Goal: Use online tool/utility: Utilize a website feature to perform a specific function

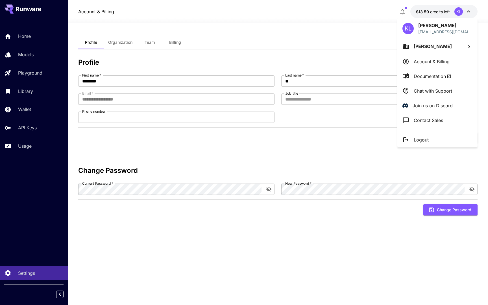
click at [21, 35] on div at bounding box center [244, 152] width 488 height 305
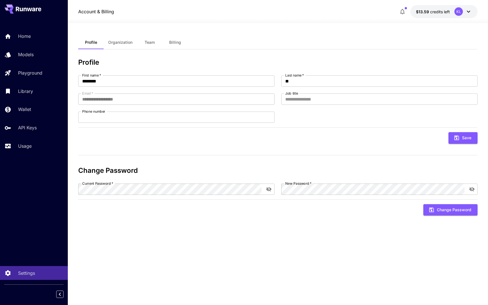
click at [21, 35] on p "Home" at bounding box center [24, 36] width 13 height 7
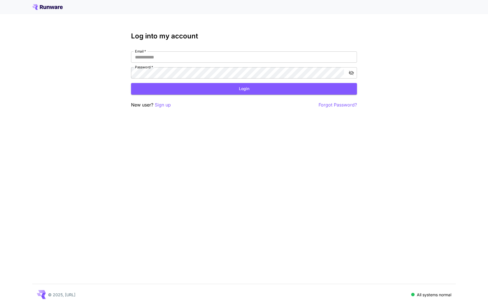
type input "**********"
click at [156, 90] on button "Login" at bounding box center [244, 89] width 226 height 12
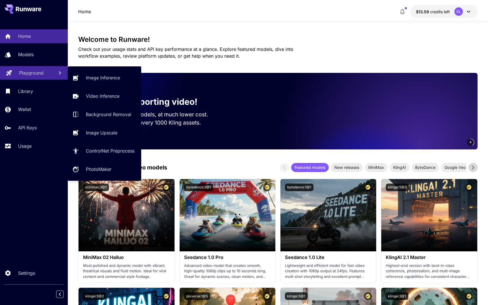
click at [25, 69] on link "Playground" at bounding box center [34, 73] width 68 height 14
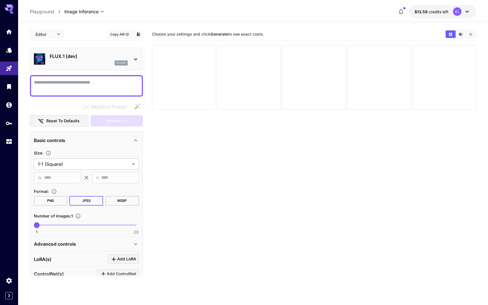
click at [86, 63] on div "flux1d" at bounding box center [89, 62] width 78 height 5
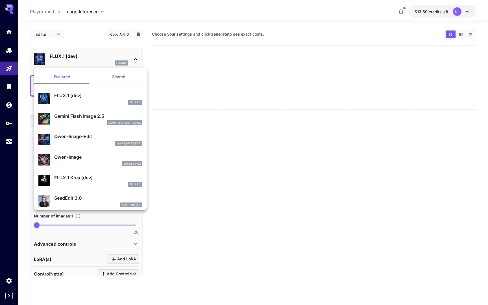
click at [78, 158] on p "Qwen-Image" at bounding box center [98, 157] width 88 height 7
type input "**"
type input "***"
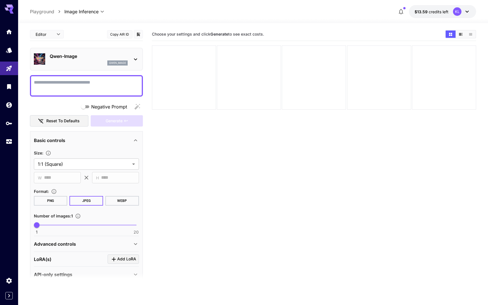
click at [98, 79] on textarea "Negative Prompt" at bounding box center [86, 86] width 105 height 14
paste textarea "**********"
type textarea "**********"
click at [112, 123] on span "Generate" at bounding box center [114, 120] width 17 height 7
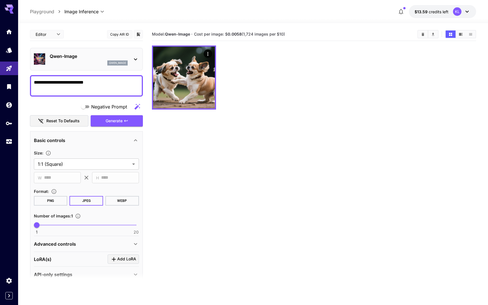
click at [133, 60] on icon at bounding box center [135, 59] width 7 height 7
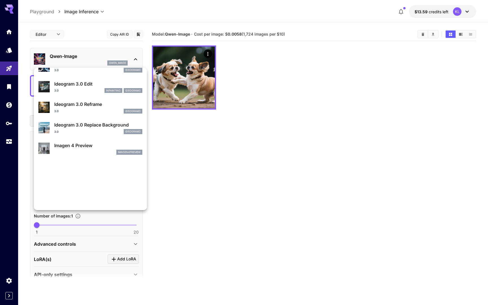
scroll to position [269, 0]
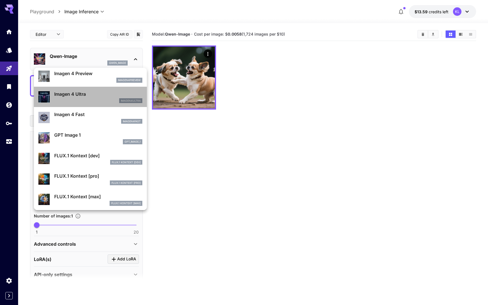
click at [89, 97] on p "Imagen 4 Ultra" at bounding box center [98, 94] width 88 height 7
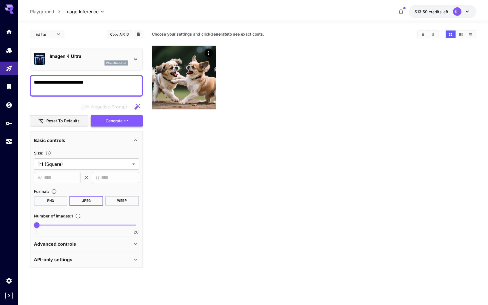
click at [120, 121] on span "Generate" at bounding box center [114, 120] width 17 height 7
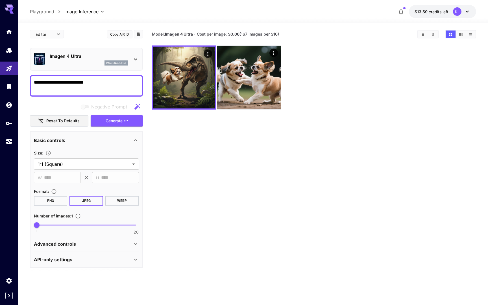
click at [102, 62] on div "imagen4ultra" at bounding box center [89, 62] width 78 height 5
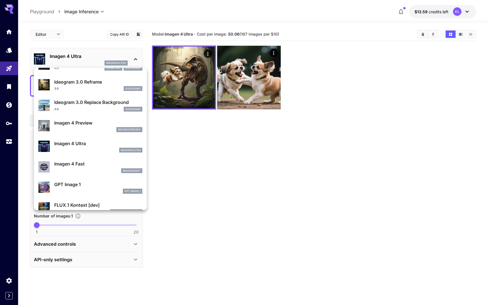
scroll to position [220, 0]
click at [86, 169] on div "imagen4fast" at bounding box center [98, 170] width 88 height 5
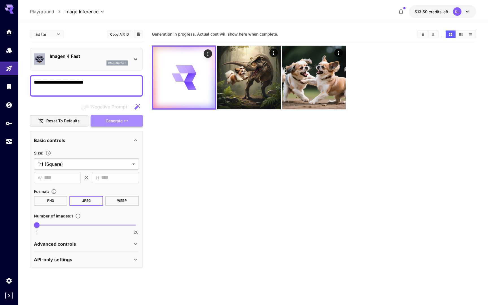
click at [122, 119] on span "Generate" at bounding box center [114, 120] width 17 height 7
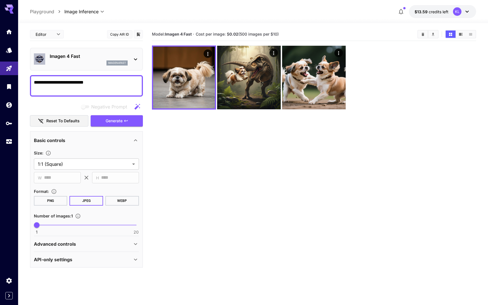
click at [124, 62] on p "imagen4fast" at bounding box center [117, 63] width 18 height 4
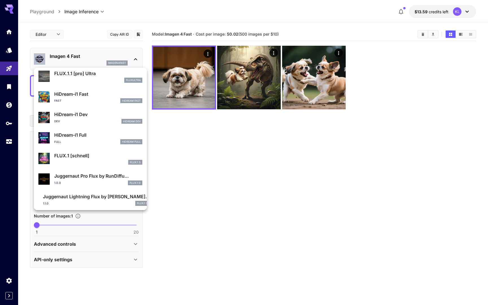
scroll to position [436, 0]
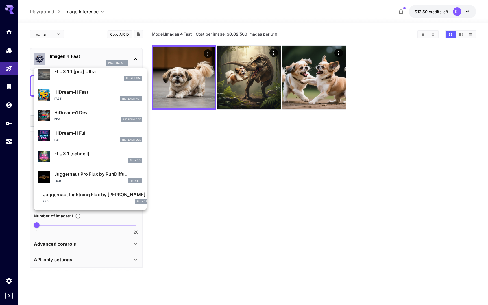
click at [90, 178] on div "1.0.0 FLUX.1 D" at bounding box center [98, 180] width 88 height 5
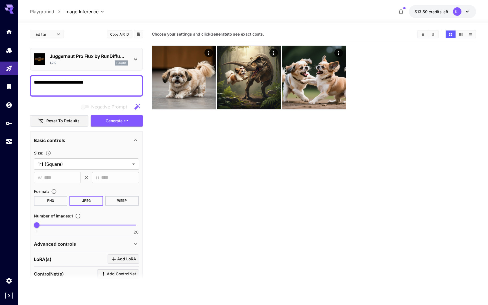
click at [130, 62] on div "Juggernaut Pro Flux by RunDiffu... 1.0.0 flux1d" at bounding box center [86, 59] width 105 height 17
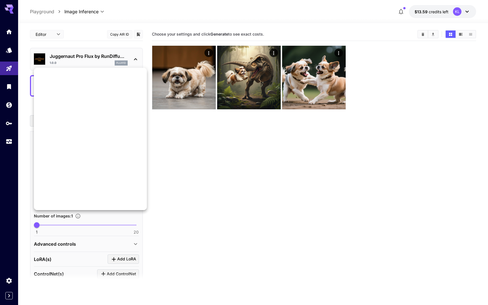
scroll to position [436, 0]
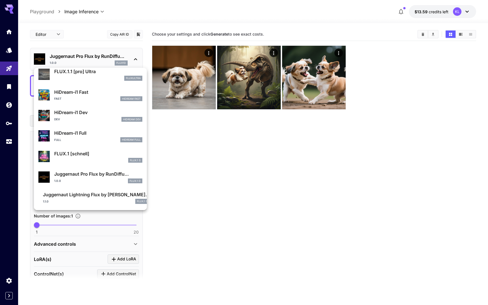
click at [81, 197] on p "Juggernaut Lightning Flux by [PERSON_NAME]..." at bounding box center [96, 194] width 107 height 7
type input "*"
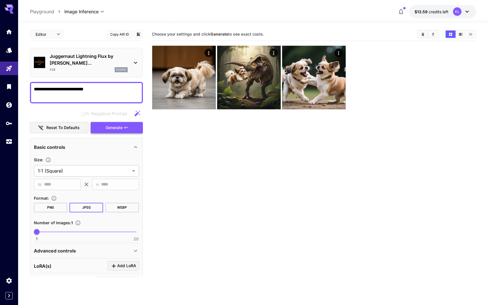
click at [122, 124] on span "Generate" at bounding box center [114, 127] width 17 height 7
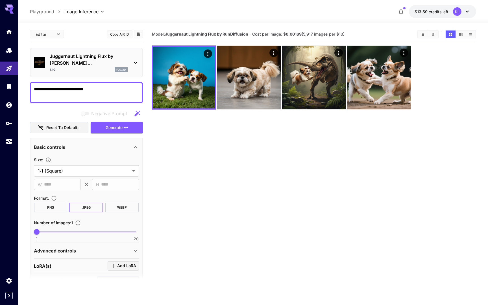
click at [126, 59] on p "Juggernaut Lightning Flux by [PERSON_NAME]..." at bounding box center [89, 60] width 78 height 14
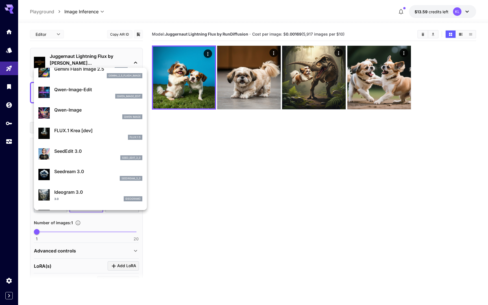
scroll to position [51, 0]
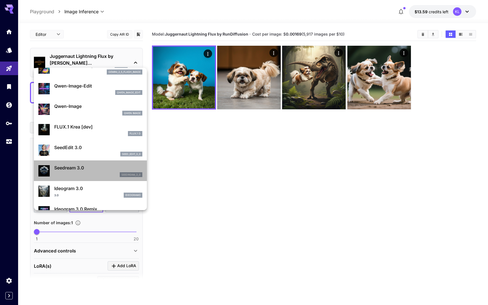
click at [78, 168] on p "Seedream 3.0" at bounding box center [98, 167] width 88 height 7
type input "***"
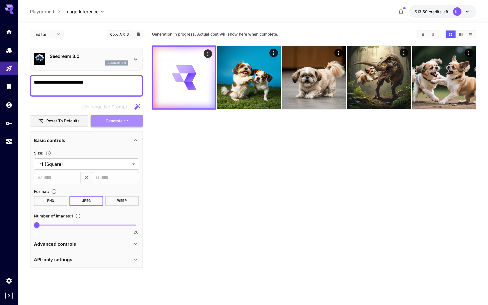
click at [123, 121] on button "Generate" at bounding box center [117, 121] width 52 height 12
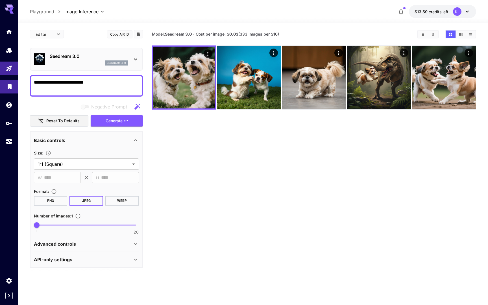
drag, startPoint x: 66, startPoint y: 84, endPoint x: 0, endPoint y: 84, distance: 66.1
click at [0, 84] on div "**********" at bounding box center [244, 174] width 488 height 349
click at [119, 121] on span "Generate" at bounding box center [114, 120] width 17 height 7
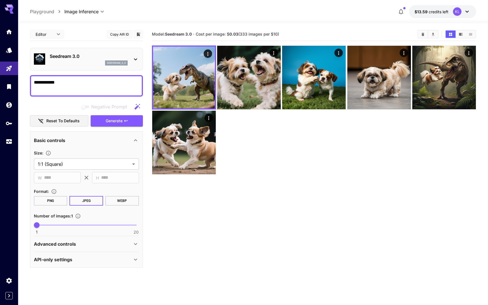
click at [105, 58] on p "Seedream 3.0" at bounding box center [89, 56] width 78 height 7
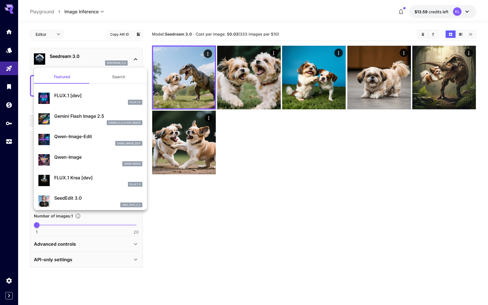
click at [83, 160] on p "Qwen-Image" at bounding box center [98, 157] width 88 height 7
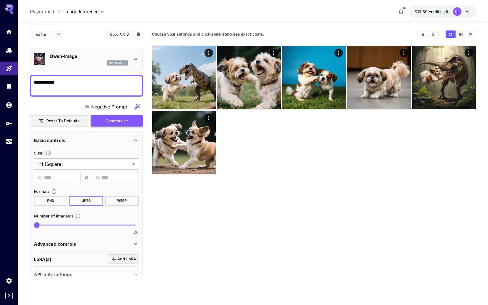
click at [130, 117] on button "Generate" at bounding box center [117, 121] width 52 height 12
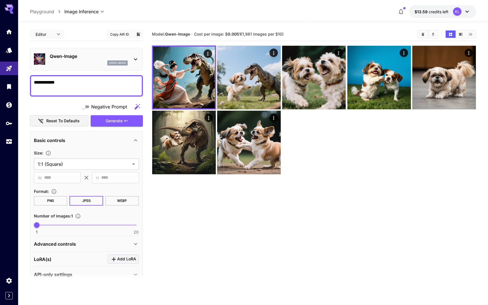
click at [52, 81] on textarea "**********" at bounding box center [86, 86] width 105 height 14
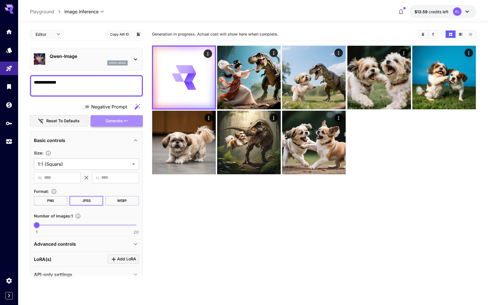
click at [122, 119] on span "Generate" at bounding box center [114, 120] width 17 height 7
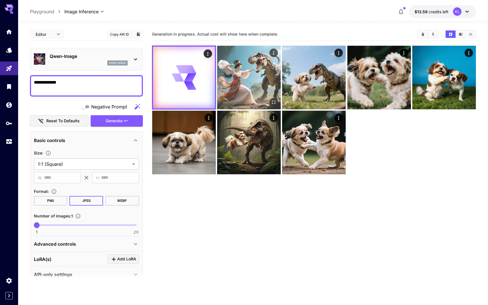
click at [232, 85] on img at bounding box center [249, 78] width 64 height 64
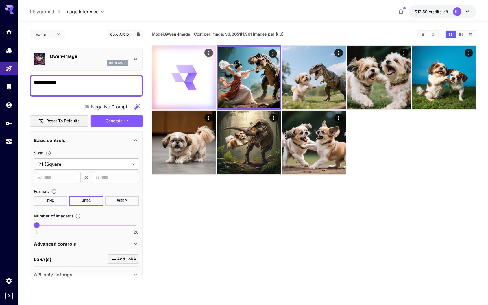
click at [194, 80] on icon at bounding box center [183, 77] width 25 height 25
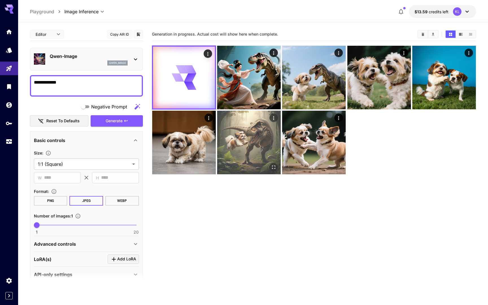
click at [235, 140] on img at bounding box center [249, 143] width 64 height 64
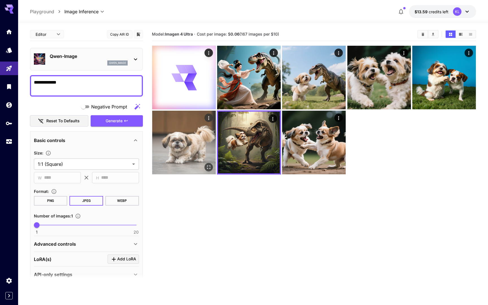
click at [201, 143] on img at bounding box center [184, 143] width 64 height 64
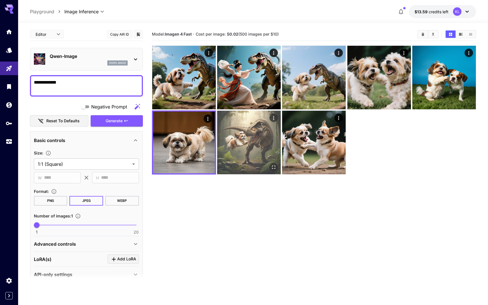
click at [253, 144] on img at bounding box center [249, 143] width 64 height 64
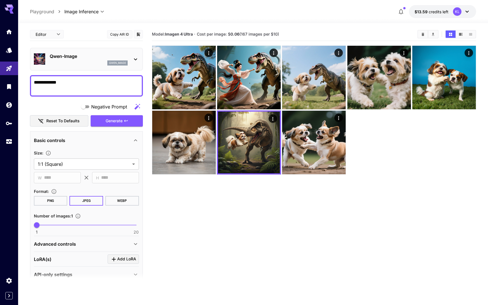
drag, startPoint x: 244, startPoint y: 34, endPoint x: 250, endPoint y: 34, distance: 6.8
click at [250, 34] on span "Cost per image: $ 0.06 (167 images per $10)" at bounding box center [238, 34] width 82 height 5
click at [275, 35] on span "Cost per image: $ 0.06 (167 images per $10)" at bounding box center [238, 34] width 82 height 5
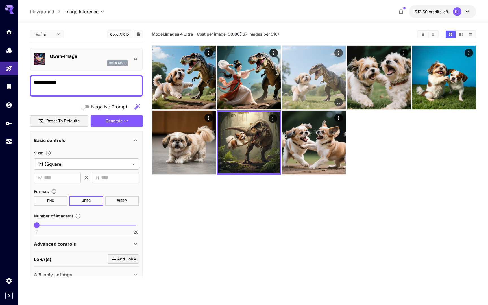
click at [318, 80] on img at bounding box center [314, 78] width 64 height 64
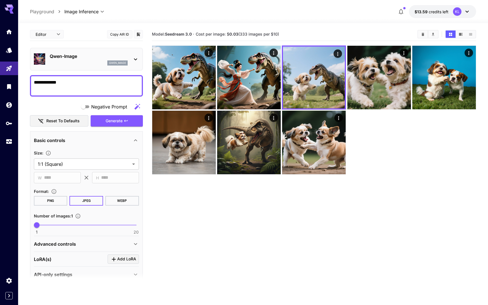
click at [122, 89] on textarea "**********" at bounding box center [86, 86] width 105 height 14
click at [74, 53] on p "Qwen-Image" at bounding box center [89, 56] width 78 height 7
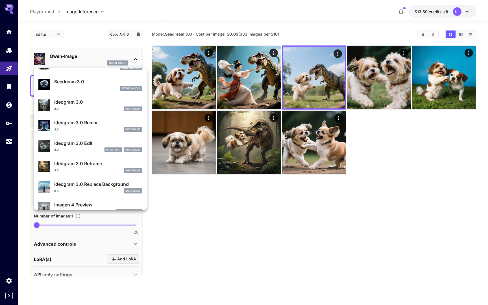
scroll to position [137, 0]
click at [94, 106] on p "Ideogram 3.0" at bounding box center [98, 102] width 88 height 7
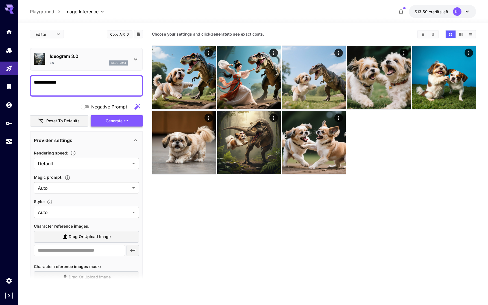
click at [114, 121] on span "Generate" at bounding box center [114, 120] width 17 height 7
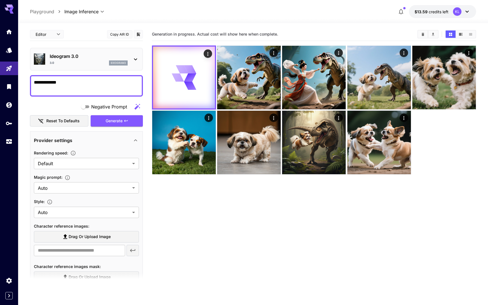
click at [113, 84] on textarea "**********" at bounding box center [86, 86] width 105 height 14
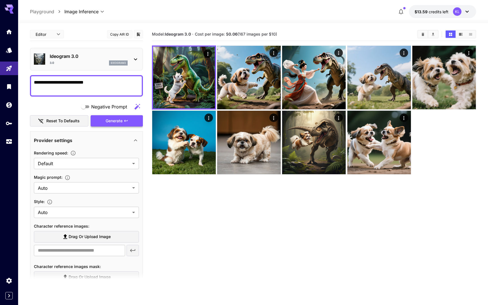
type textarea "**********"
click at [120, 122] on span "Generate" at bounding box center [114, 120] width 17 height 7
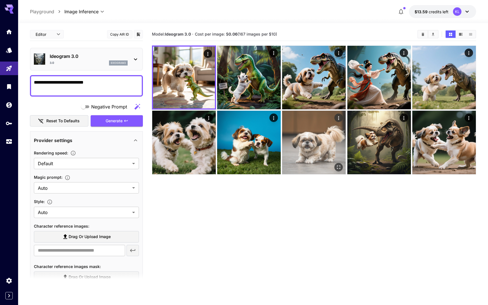
click at [304, 147] on img at bounding box center [314, 143] width 64 height 64
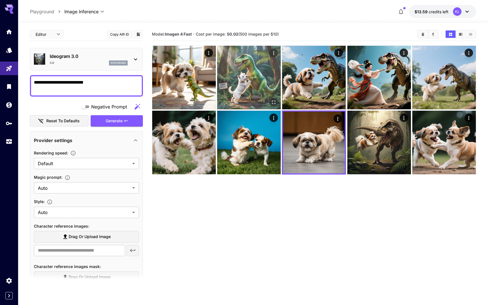
click at [241, 81] on img at bounding box center [249, 78] width 64 height 64
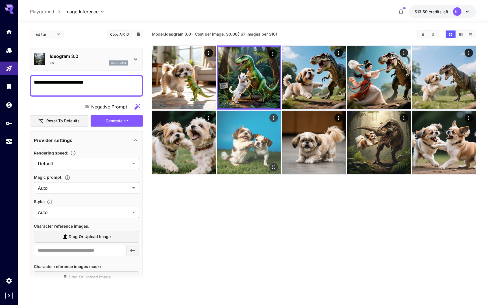
click at [254, 157] on img at bounding box center [249, 143] width 64 height 64
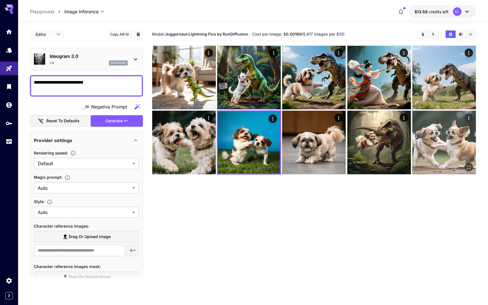
click at [427, 141] on img at bounding box center [444, 143] width 64 height 64
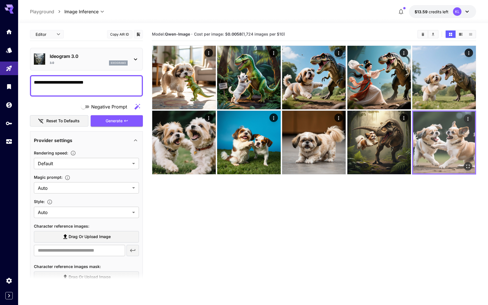
click at [441, 140] on img at bounding box center [444, 143] width 62 height 62
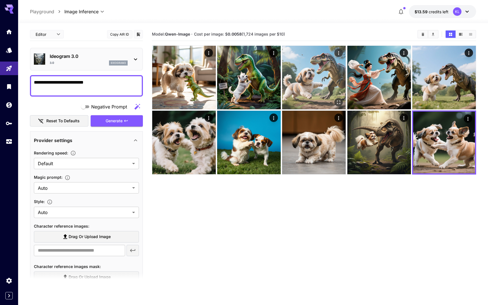
click at [319, 75] on img at bounding box center [314, 78] width 64 height 64
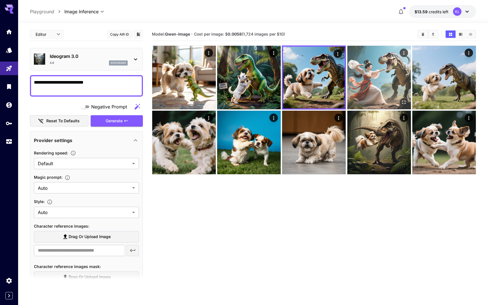
click at [392, 80] on img at bounding box center [379, 78] width 64 height 64
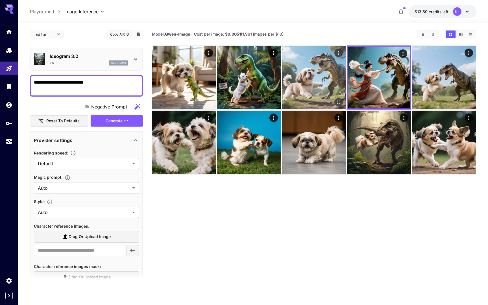
click at [311, 83] on img at bounding box center [314, 78] width 64 height 64
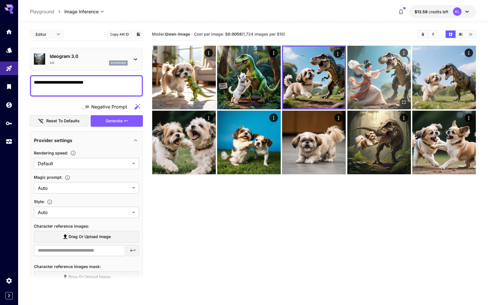
click at [367, 91] on img at bounding box center [379, 78] width 64 height 64
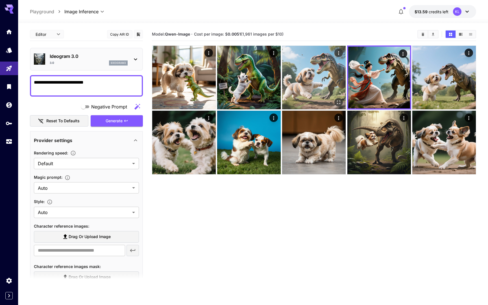
click at [322, 82] on img at bounding box center [314, 78] width 64 height 64
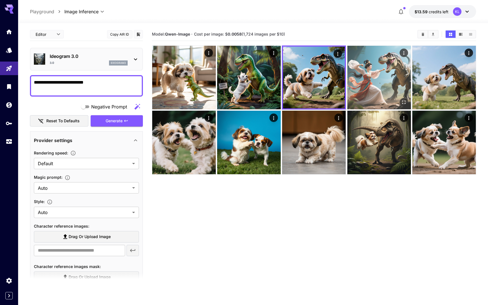
click at [386, 81] on img at bounding box center [379, 78] width 64 height 64
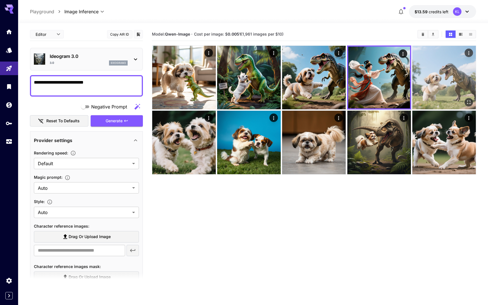
click at [433, 74] on img at bounding box center [444, 78] width 64 height 64
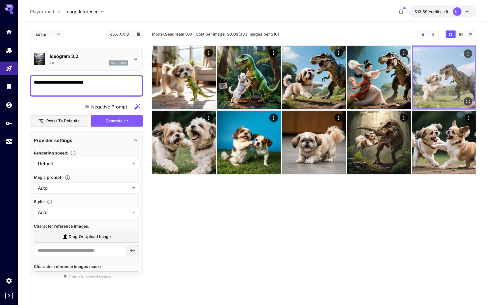
click at [430, 93] on img at bounding box center [444, 78] width 62 height 62
click at [434, 86] on img at bounding box center [444, 78] width 62 height 62
click at [424, 76] on img at bounding box center [444, 78] width 62 height 62
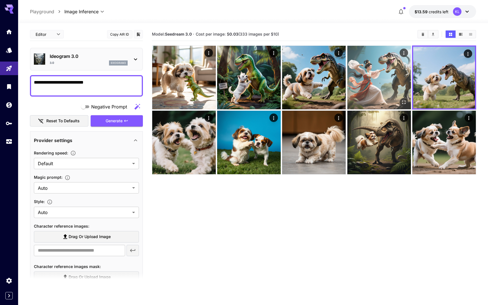
click at [391, 73] on img at bounding box center [379, 78] width 64 height 64
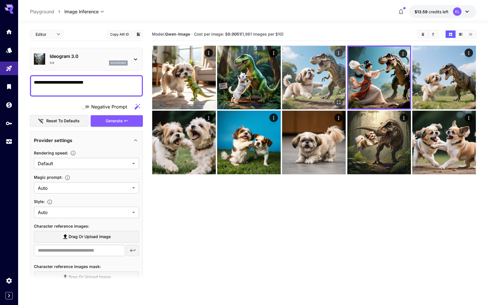
click at [334, 75] on img at bounding box center [314, 78] width 64 height 64
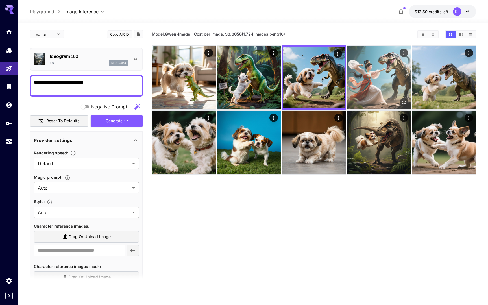
click at [369, 81] on img at bounding box center [379, 78] width 64 height 64
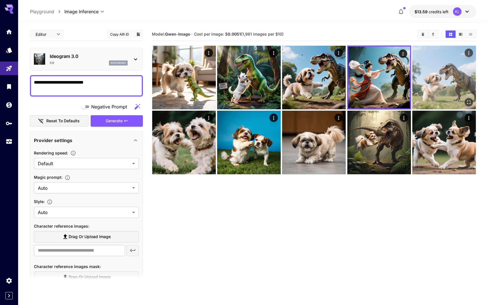
click at [435, 80] on img at bounding box center [444, 78] width 64 height 64
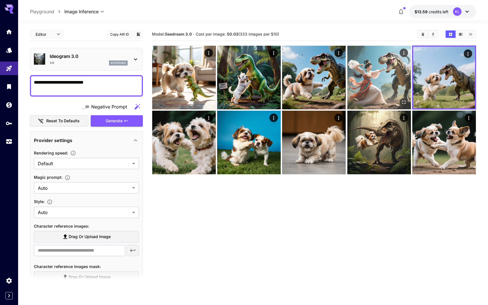
click at [380, 77] on img at bounding box center [379, 78] width 64 height 64
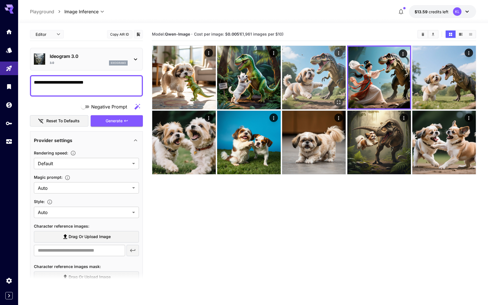
click at [339, 72] on img at bounding box center [314, 78] width 64 height 64
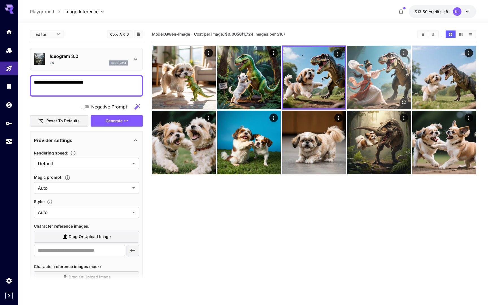
click at [372, 78] on img at bounding box center [379, 78] width 64 height 64
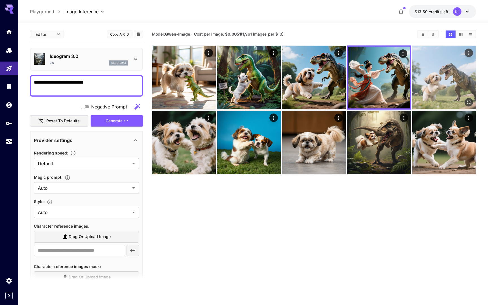
click at [427, 82] on img at bounding box center [444, 78] width 64 height 64
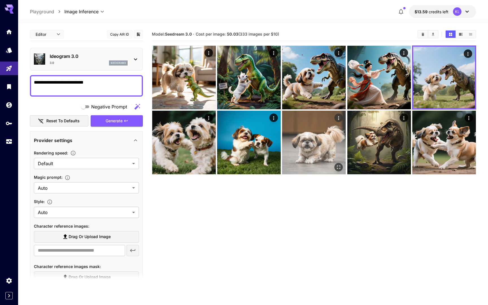
click at [321, 145] on img at bounding box center [314, 143] width 64 height 64
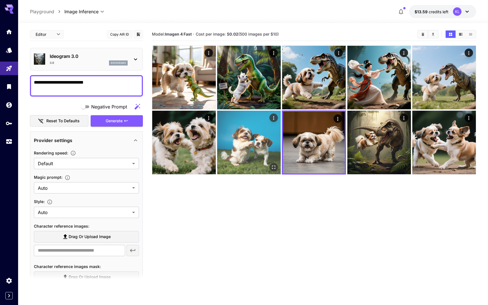
click at [257, 132] on img at bounding box center [249, 143] width 64 height 64
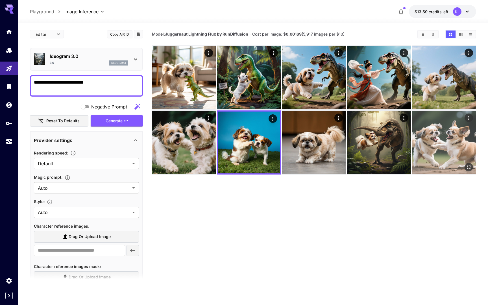
click at [460, 143] on img at bounding box center [444, 143] width 64 height 64
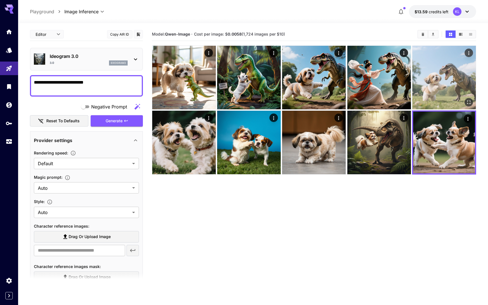
click at [439, 86] on img at bounding box center [444, 78] width 64 height 64
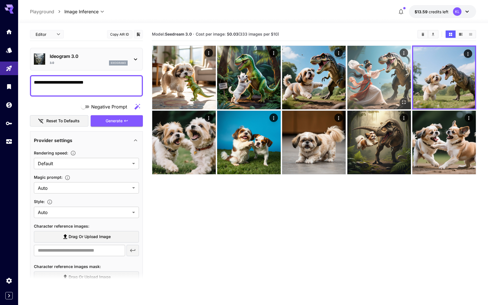
click at [381, 87] on img at bounding box center [379, 78] width 64 height 64
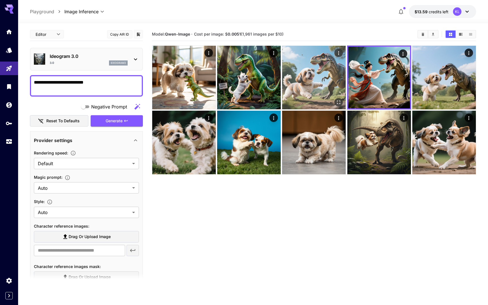
click at [326, 87] on img at bounding box center [314, 78] width 64 height 64
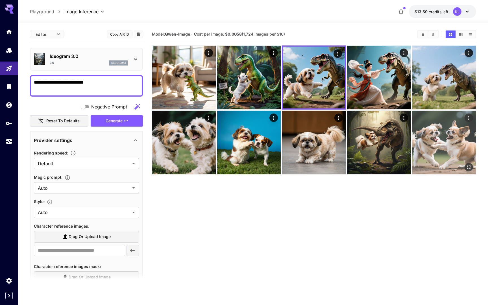
click at [436, 133] on img at bounding box center [444, 143] width 64 height 64
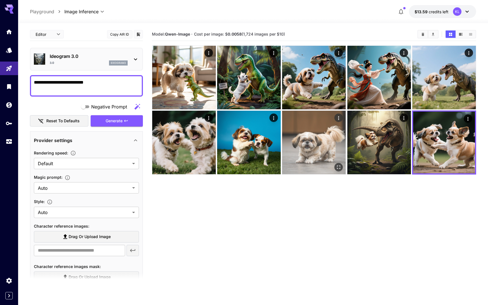
click at [320, 148] on img at bounding box center [314, 143] width 64 height 64
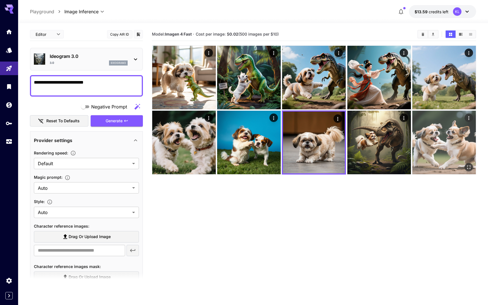
click at [422, 118] on img at bounding box center [444, 143] width 64 height 64
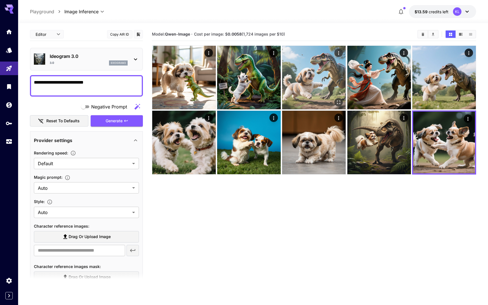
click at [326, 55] on img at bounding box center [314, 78] width 64 height 64
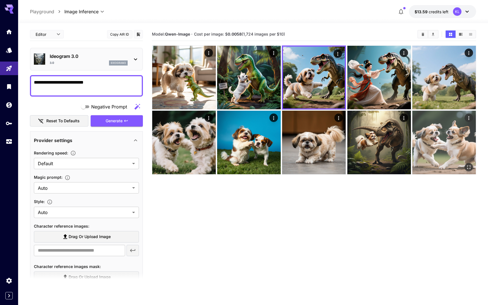
click at [432, 141] on img at bounding box center [444, 143] width 64 height 64
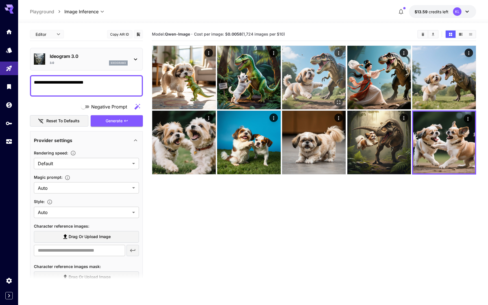
click at [322, 76] on img at bounding box center [314, 78] width 64 height 64
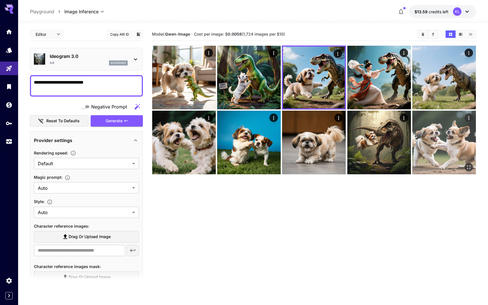
click at [447, 144] on img at bounding box center [444, 143] width 64 height 64
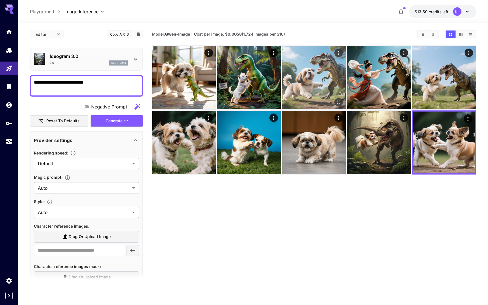
click at [321, 93] on img at bounding box center [314, 78] width 64 height 64
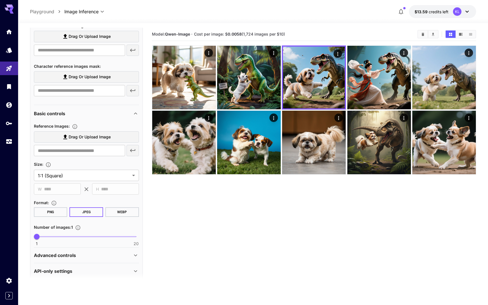
scroll to position [204, 0]
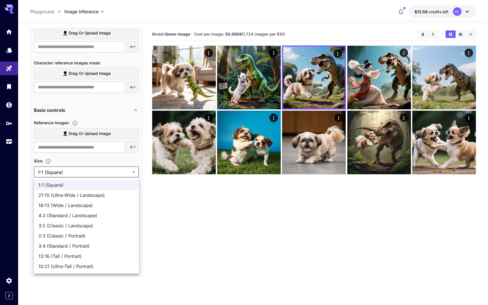
click at [118, 175] on body "**********" at bounding box center [244, 174] width 488 height 349
click at [158, 200] on div at bounding box center [244, 152] width 488 height 305
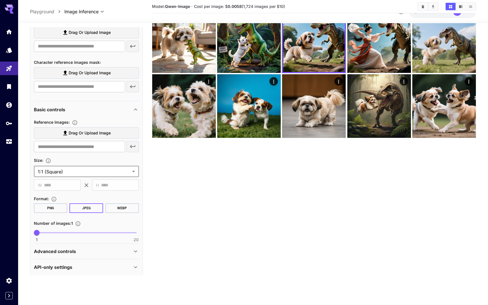
scroll to position [206, 0]
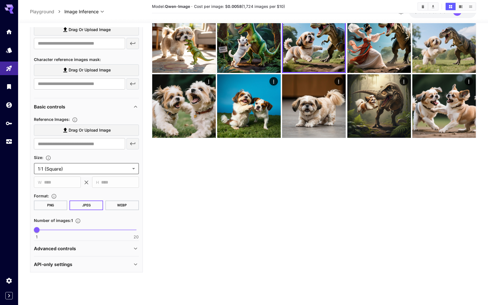
click at [124, 246] on div "Advanced controls" at bounding box center [83, 248] width 98 height 7
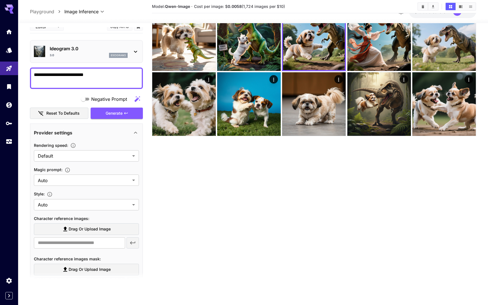
scroll to position [8, 0]
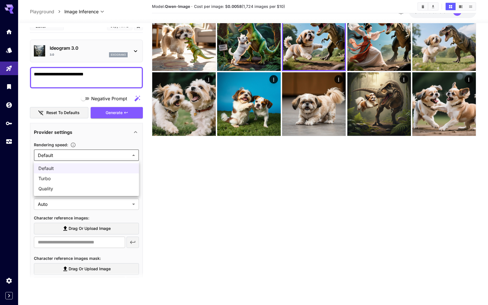
click at [116, 154] on body "**********" at bounding box center [244, 136] width 488 height 349
click at [116, 154] on div at bounding box center [244, 152] width 488 height 305
click at [74, 143] on icon "button" at bounding box center [73, 145] width 6 height 6
click at [73, 144] on icon "button" at bounding box center [73, 145] width 6 height 6
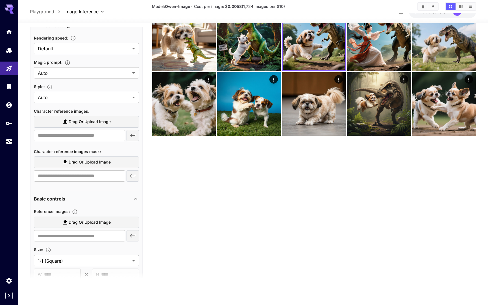
scroll to position [214, 0]
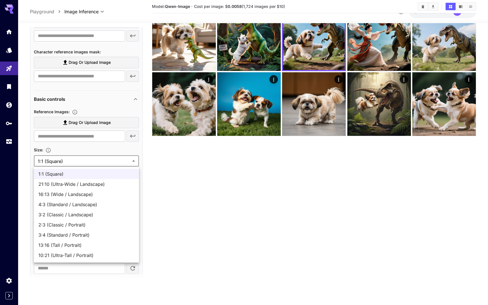
click at [89, 165] on body "**********" at bounding box center [244, 136] width 488 height 349
click at [7, 32] on div at bounding box center [244, 152] width 488 height 305
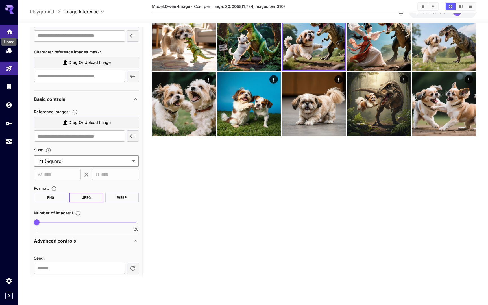
click at [10, 33] on icon "Home" at bounding box center [9, 30] width 7 height 7
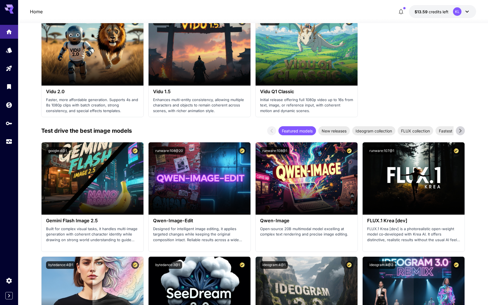
scroll to position [601, 0]
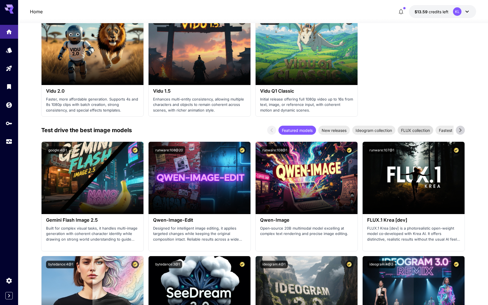
click at [416, 126] on div "FLUX collection" at bounding box center [415, 130] width 36 height 9
